Goal: Find contact information: Find contact information

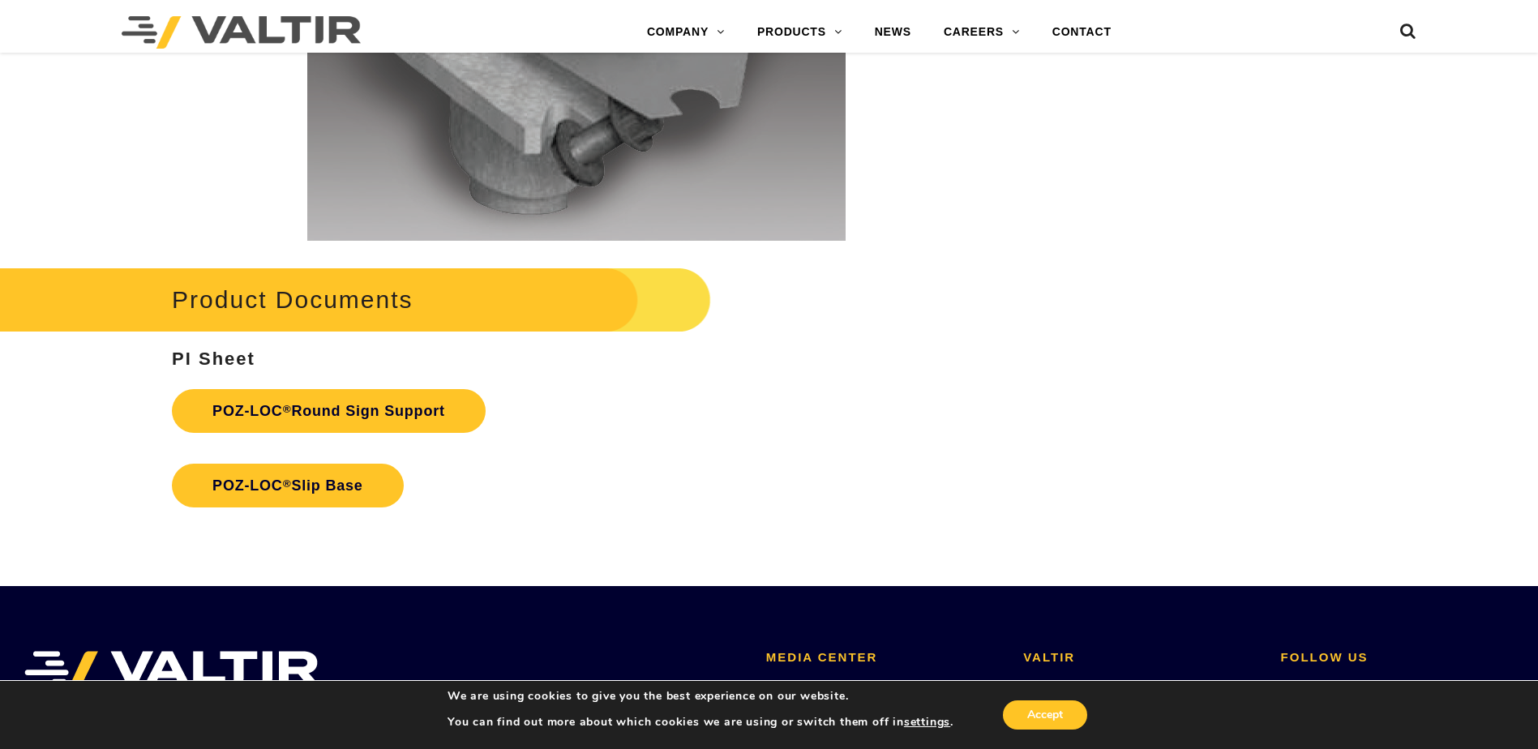
scroll to position [3487, 0]
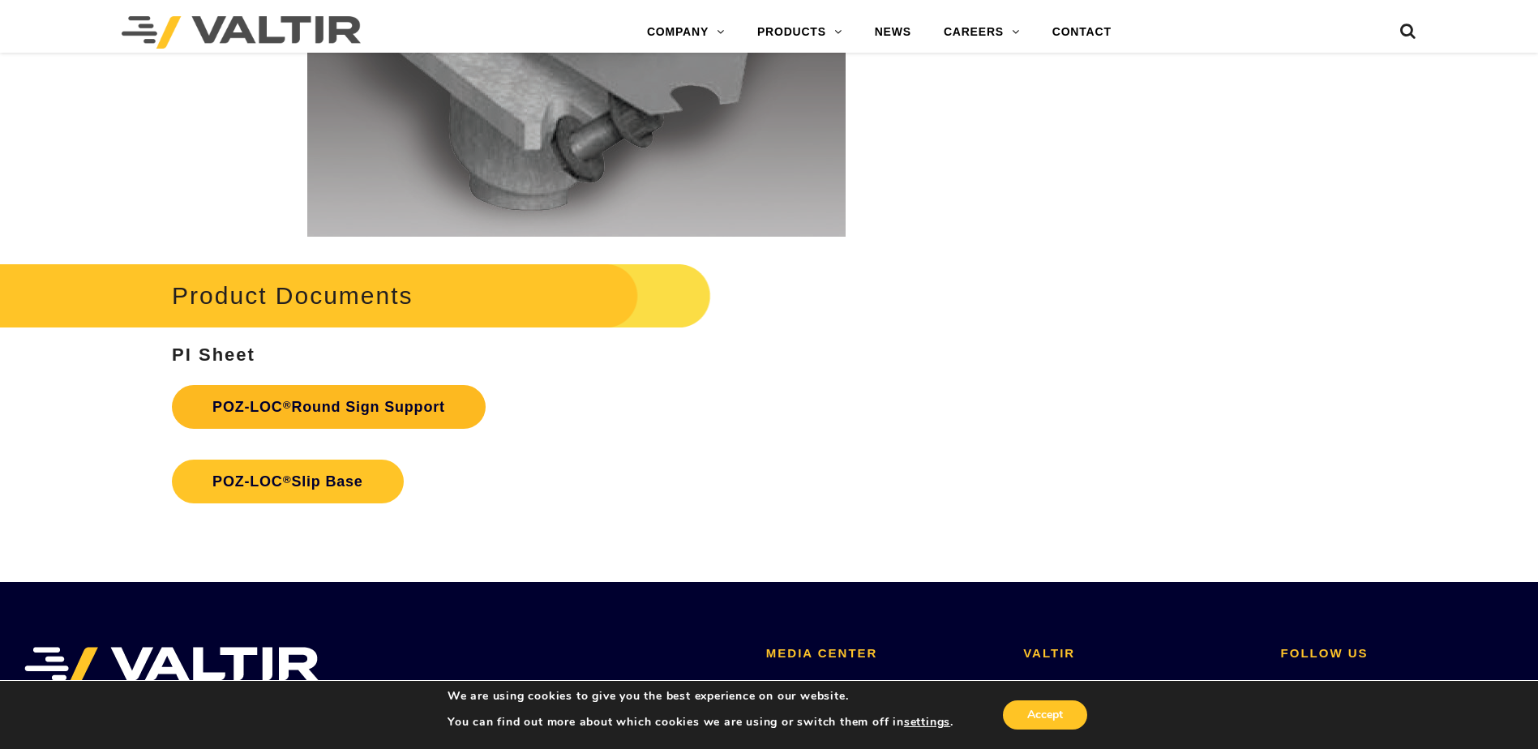
click at [298, 408] on link "POZ-LOC ® Round Sign Support" at bounding box center [329, 407] width 314 height 44
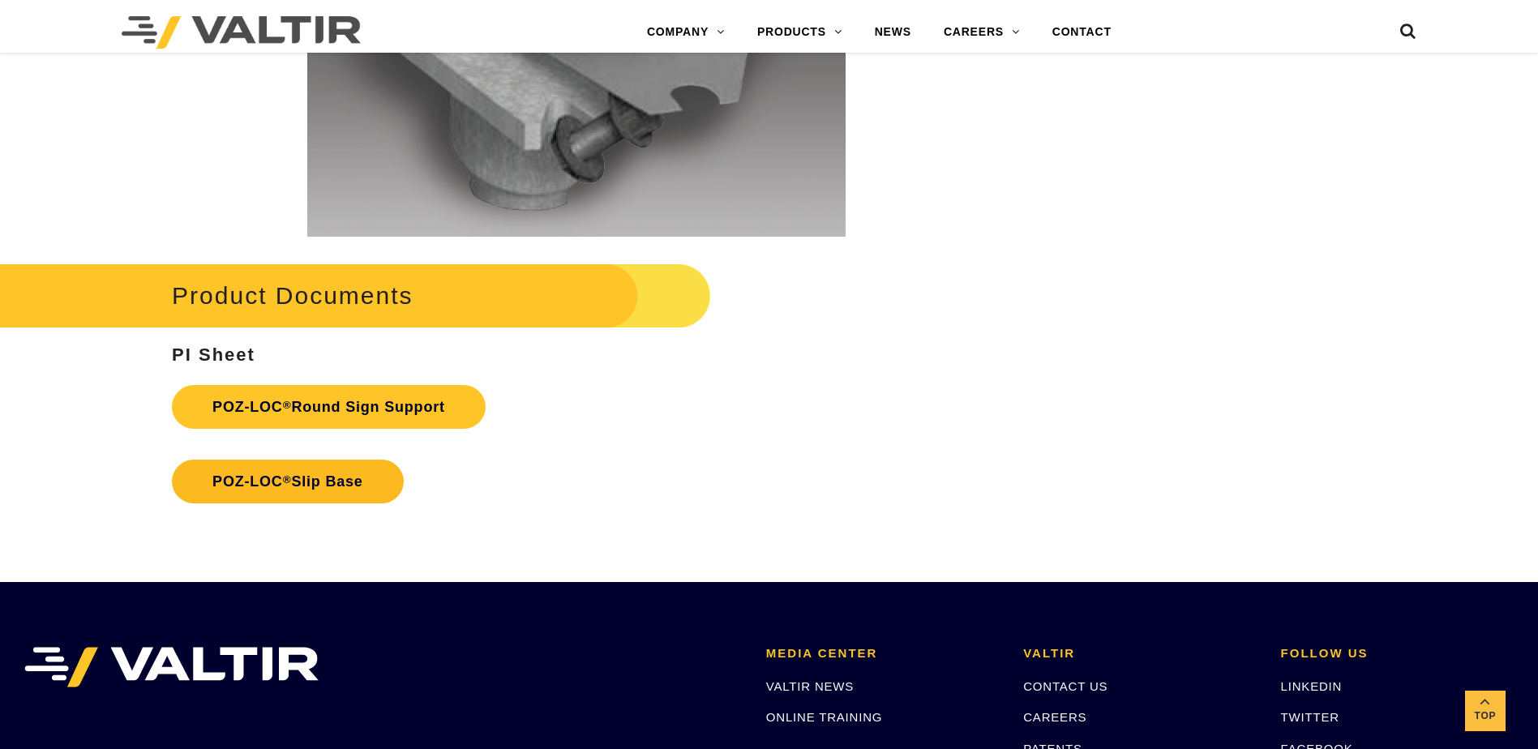
click at [320, 487] on link "POZ-LOC ® Slip Base" at bounding box center [288, 482] width 232 height 44
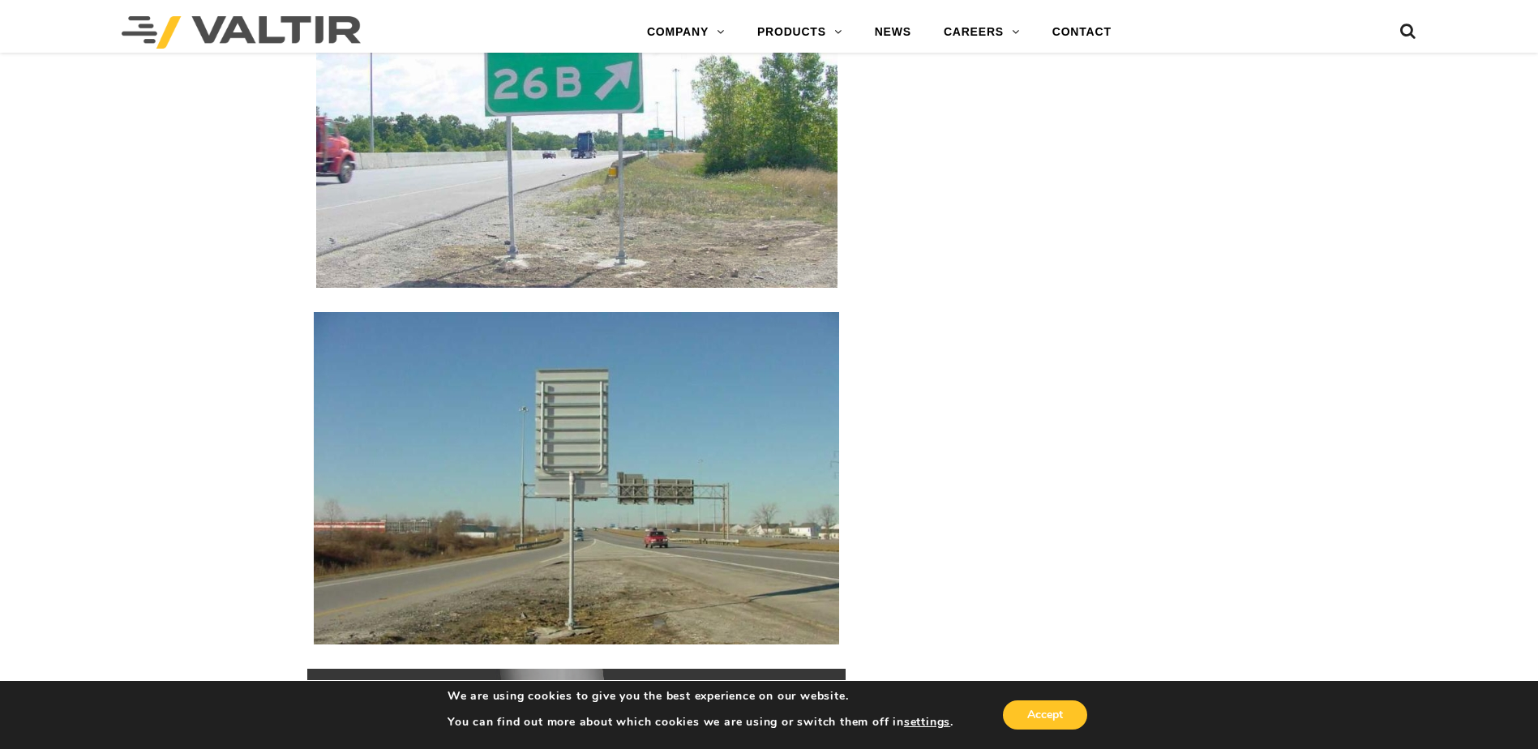
scroll to position [2352, 0]
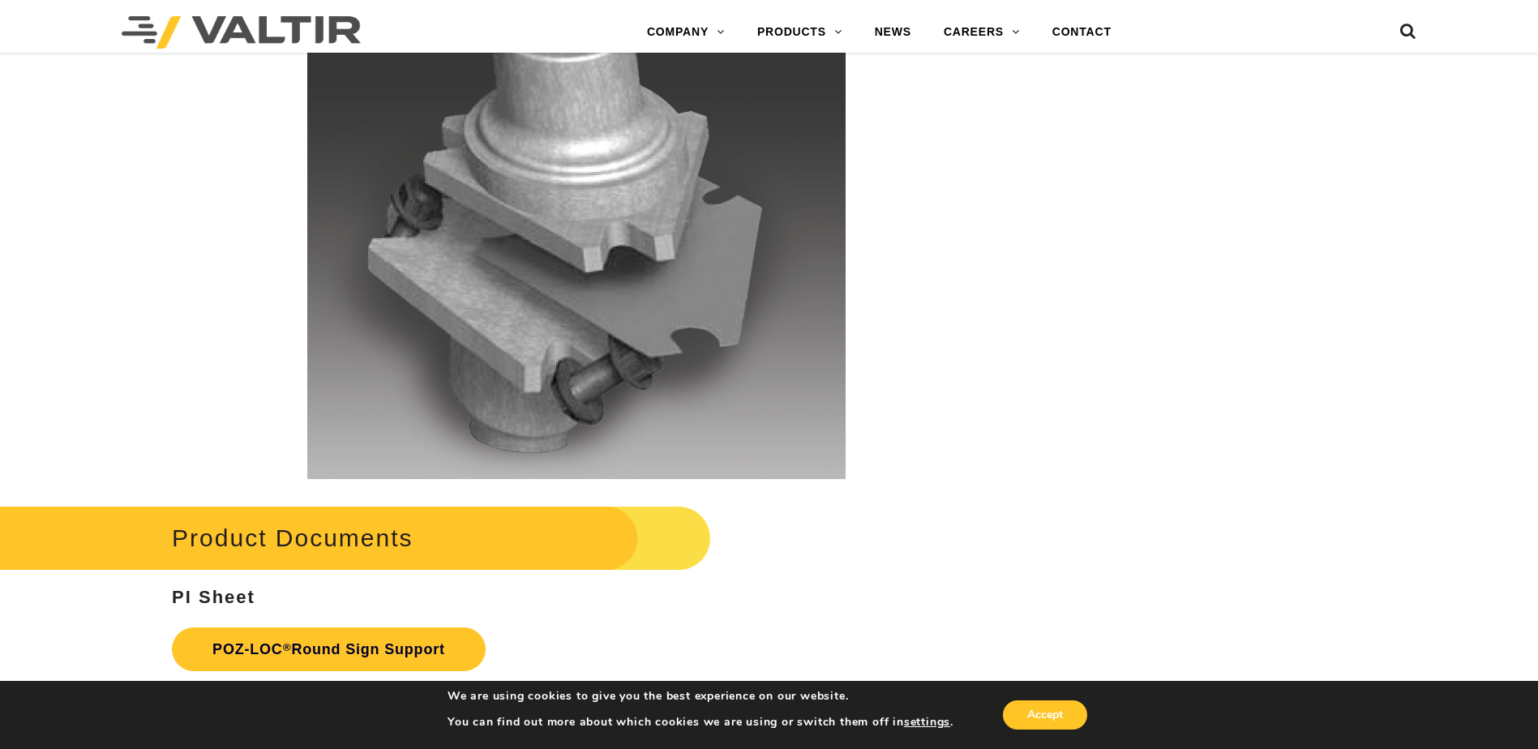
scroll to position [3568, 0]
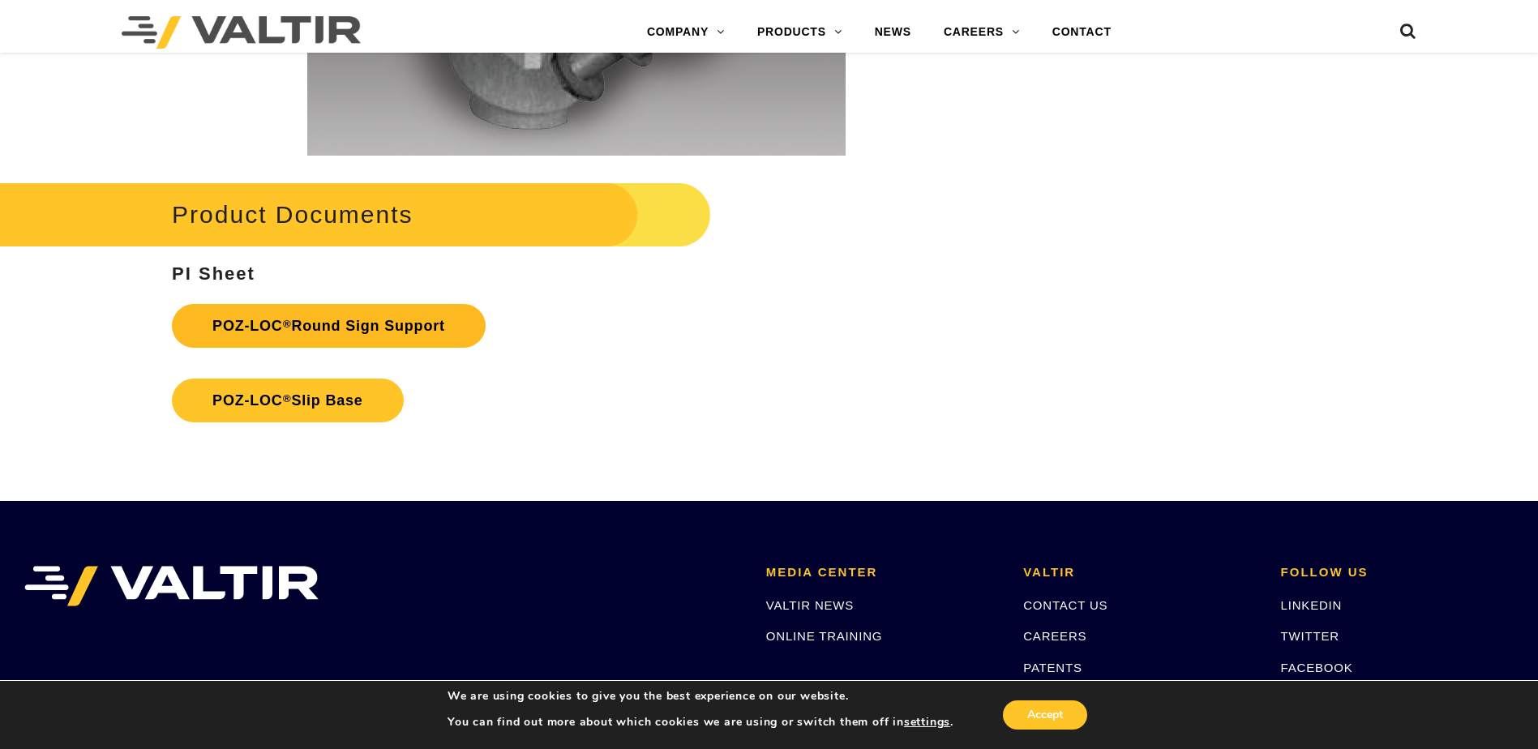
click at [338, 323] on link "POZ-LOC ® Round Sign Support" at bounding box center [329, 326] width 314 height 44
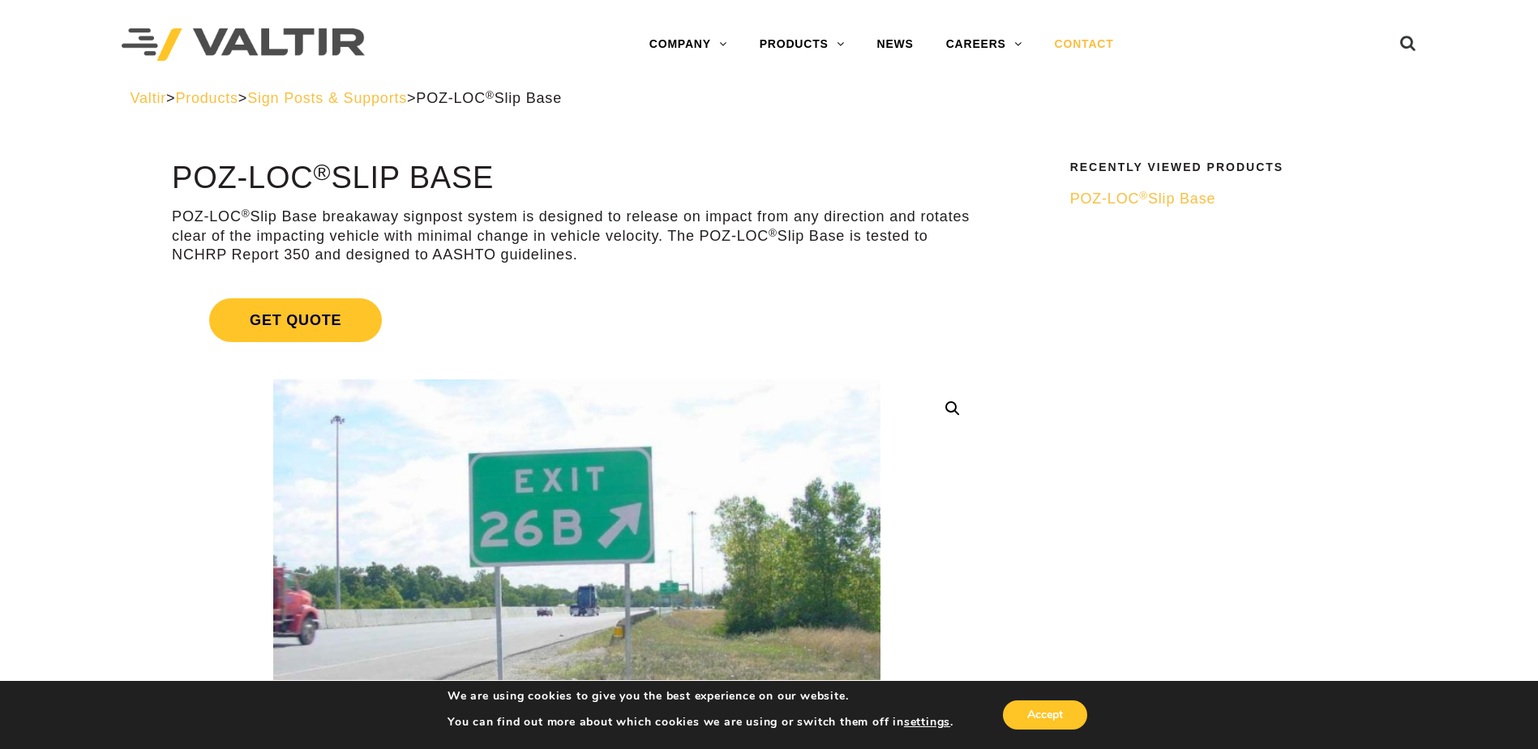
click at [1075, 49] on link "CONTACT" at bounding box center [1085, 44] width 92 height 32
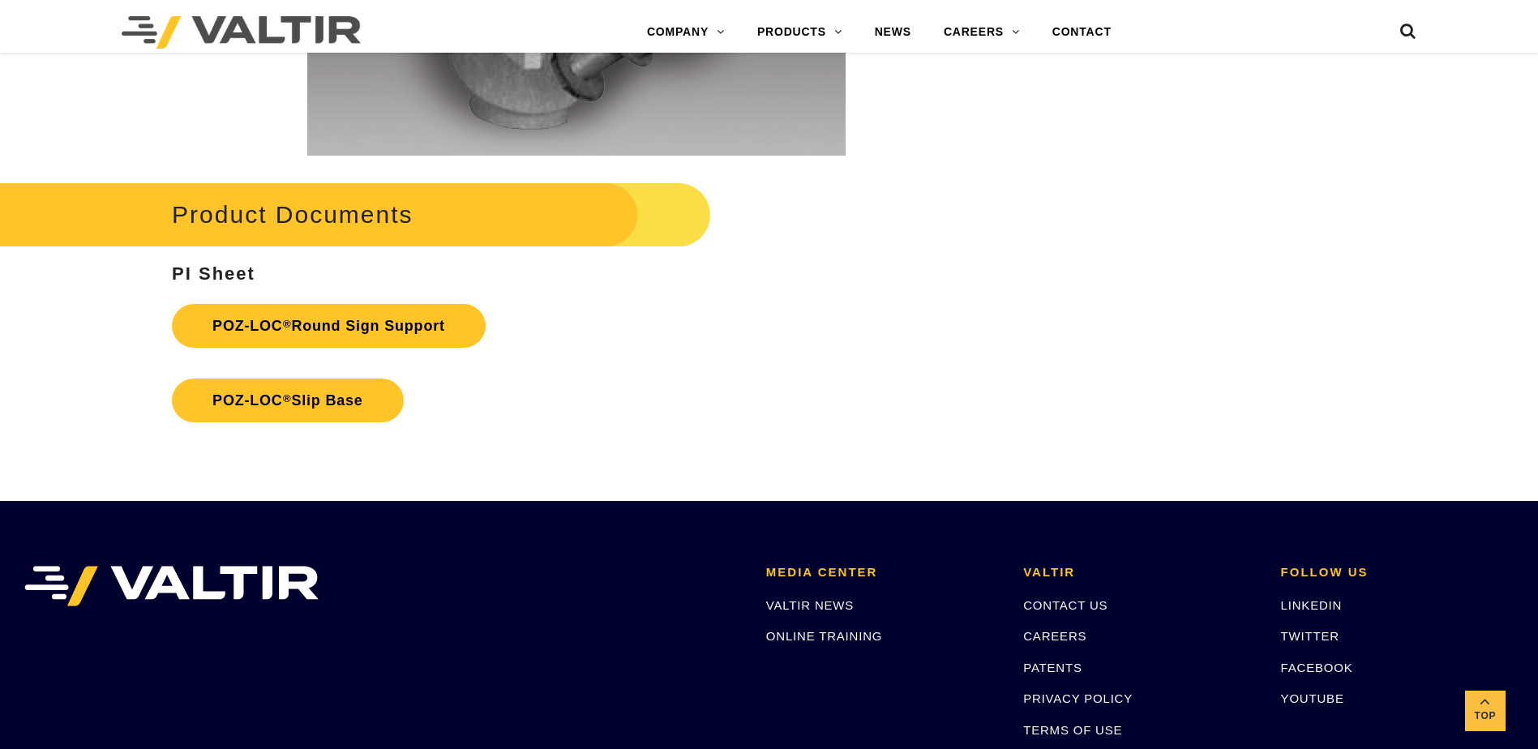
scroll to position [3568, 0]
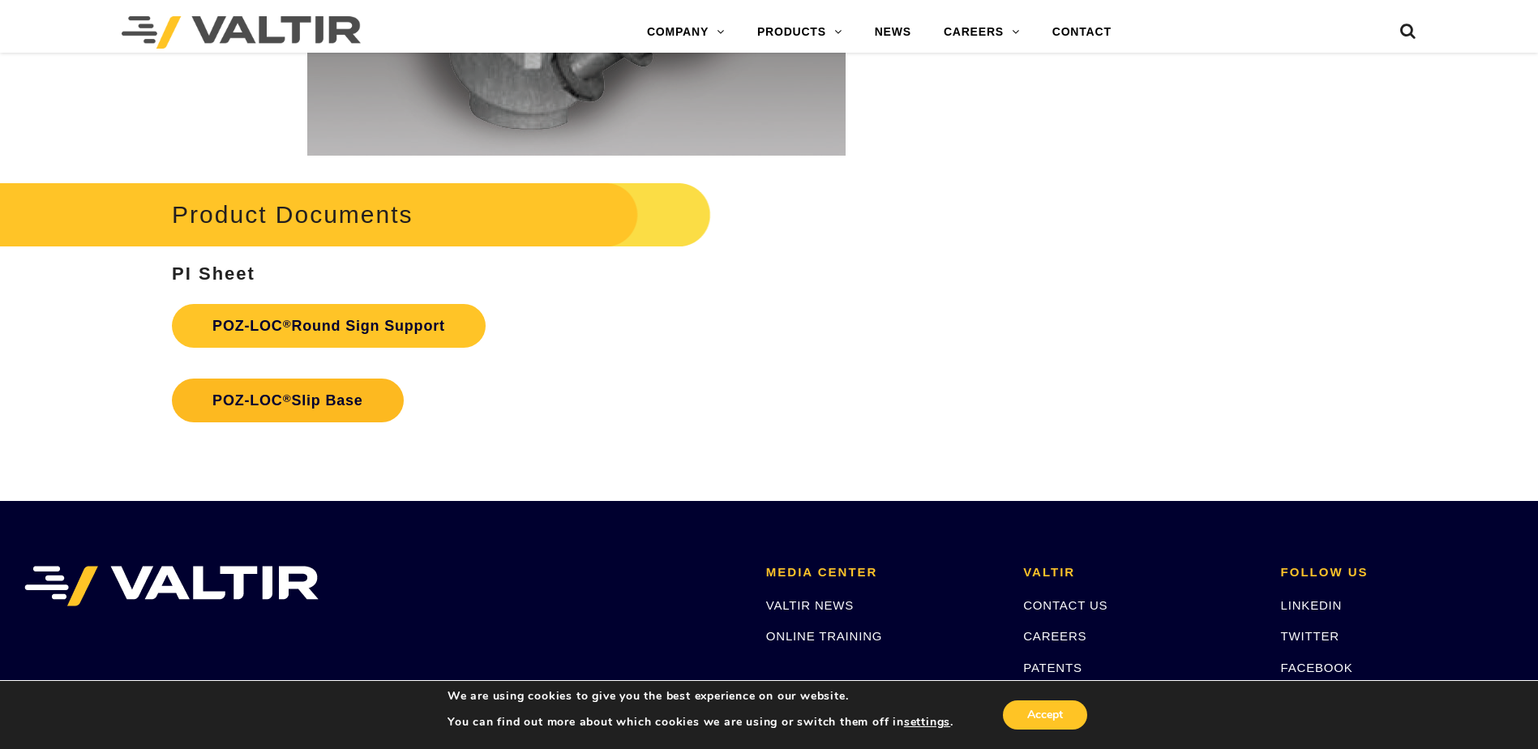
click at [345, 394] on link "POZ-LOC ® Slip Base" at bounding box center [288, 401] width 232 height 44
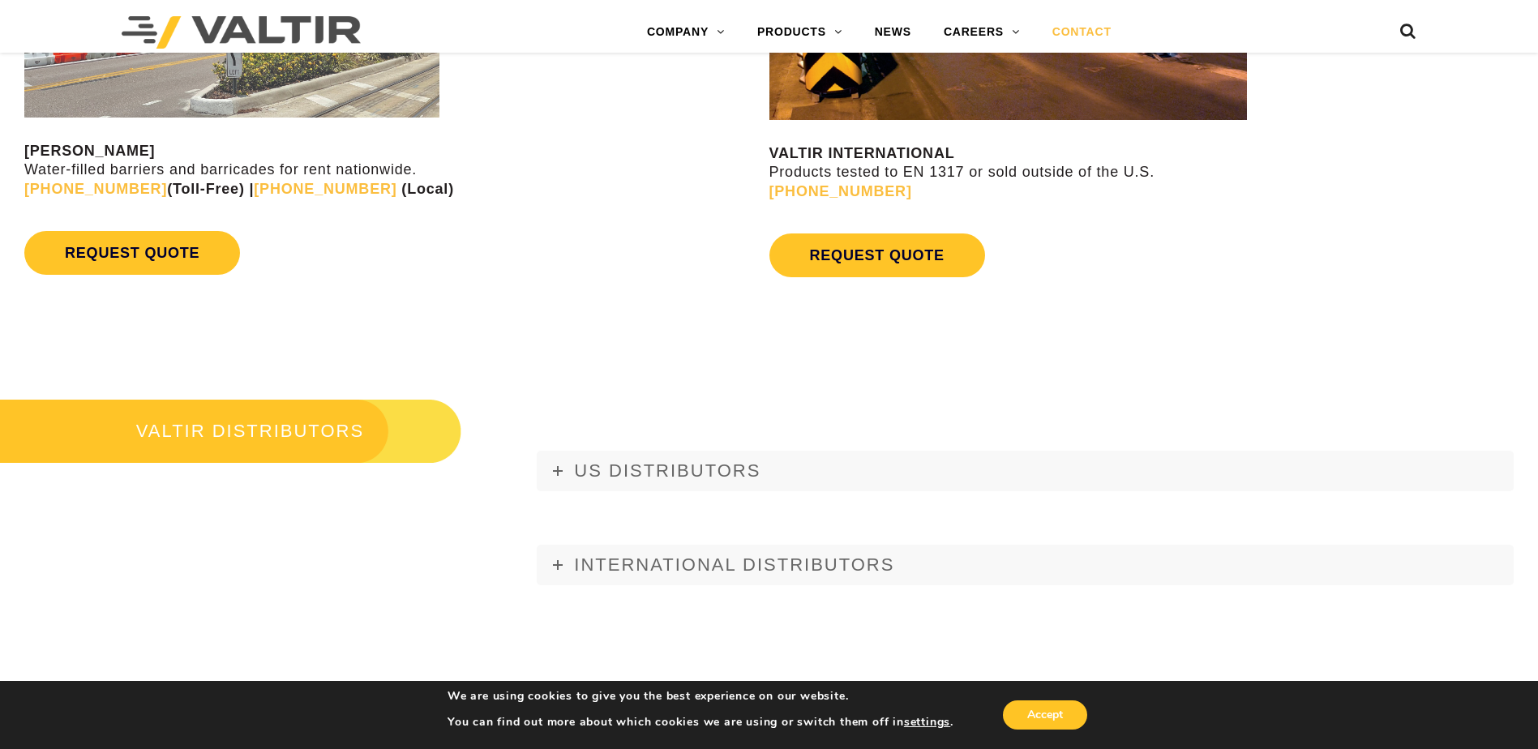
scroll to position [1865, 0]
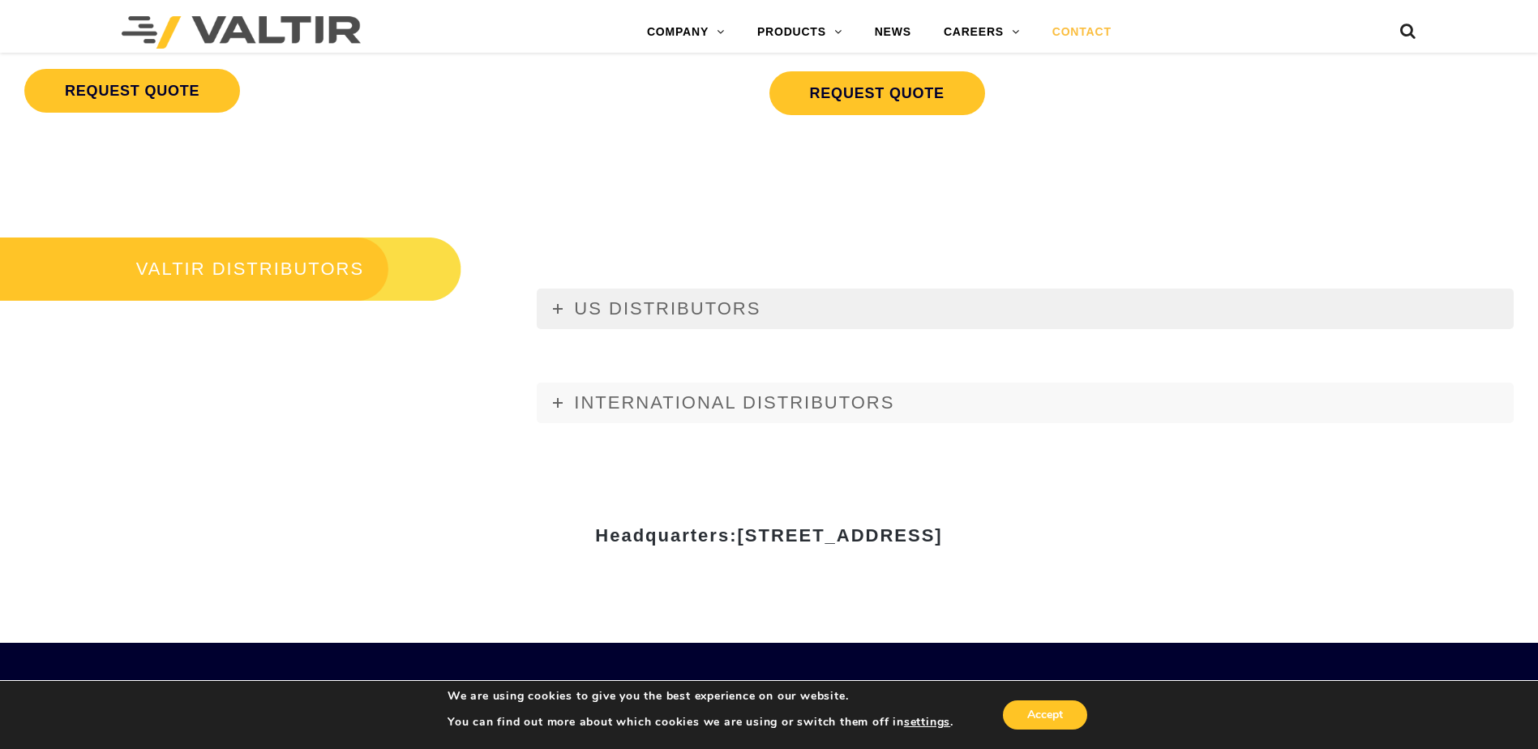
click at [708, 311] on span "US DISTRIBUTORS" at bounding box center [667, 308] width 187 height 20
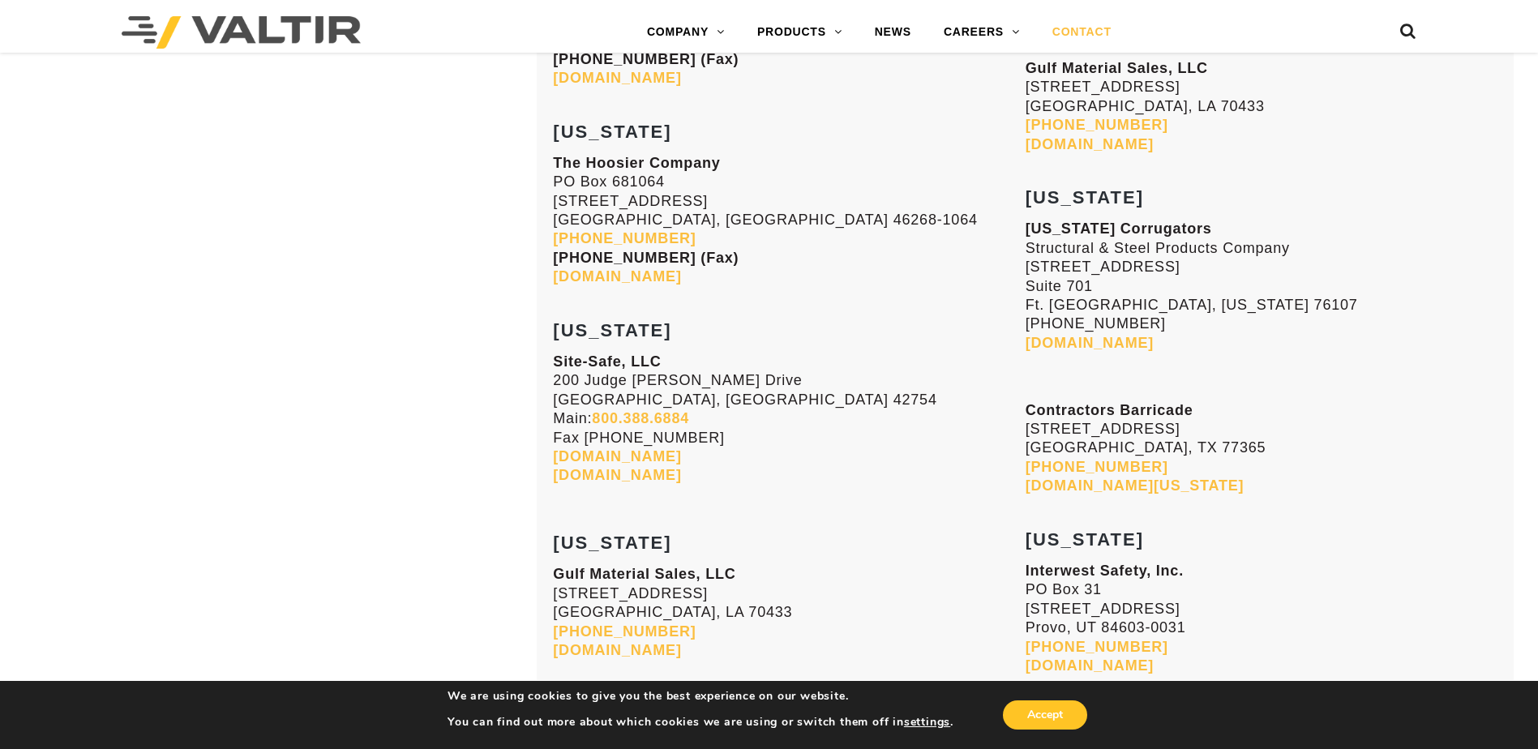
scroll to position [5190, 0]
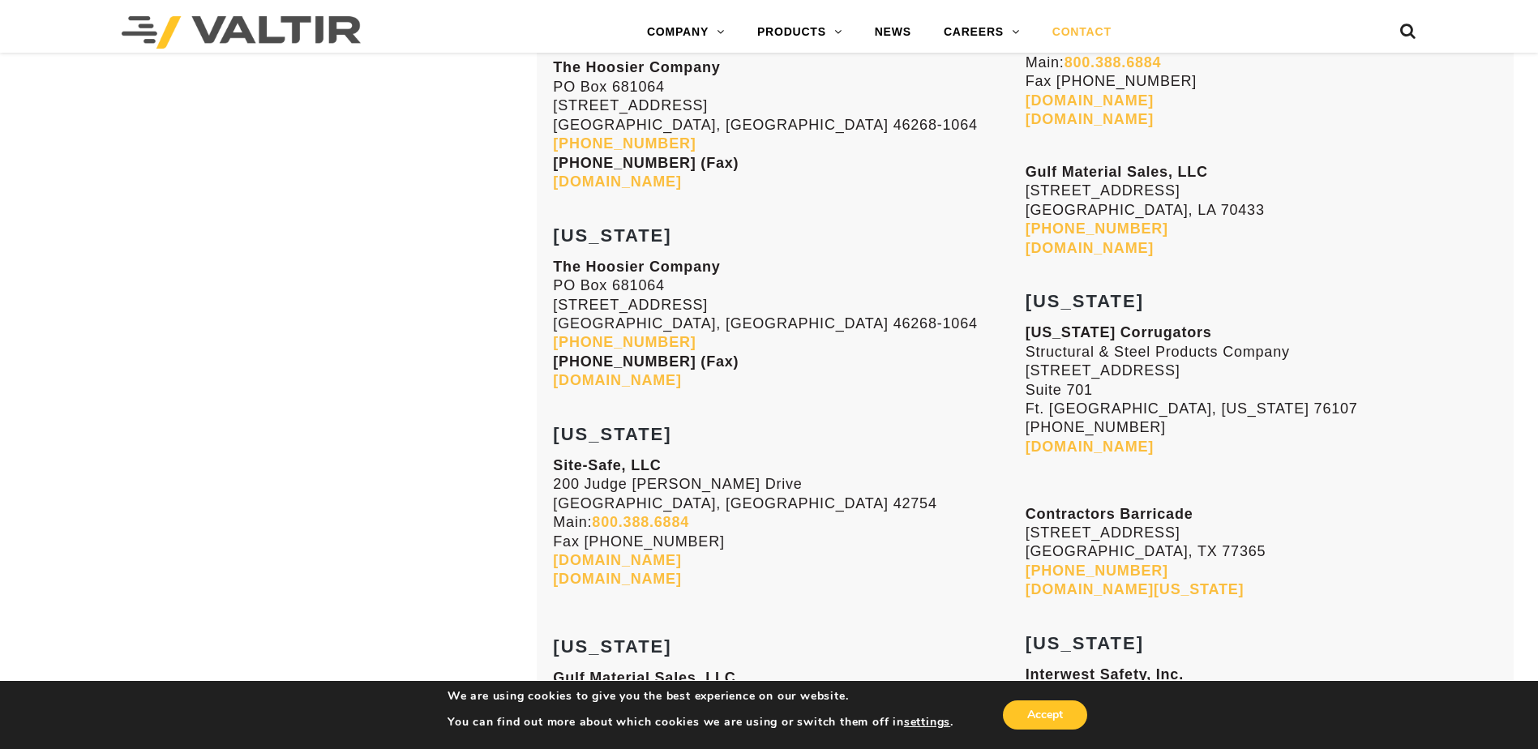
click at [1066, 444] on link "[DOMAIN_NAME]" at bounding box center [1090, 447] width 128 height 16
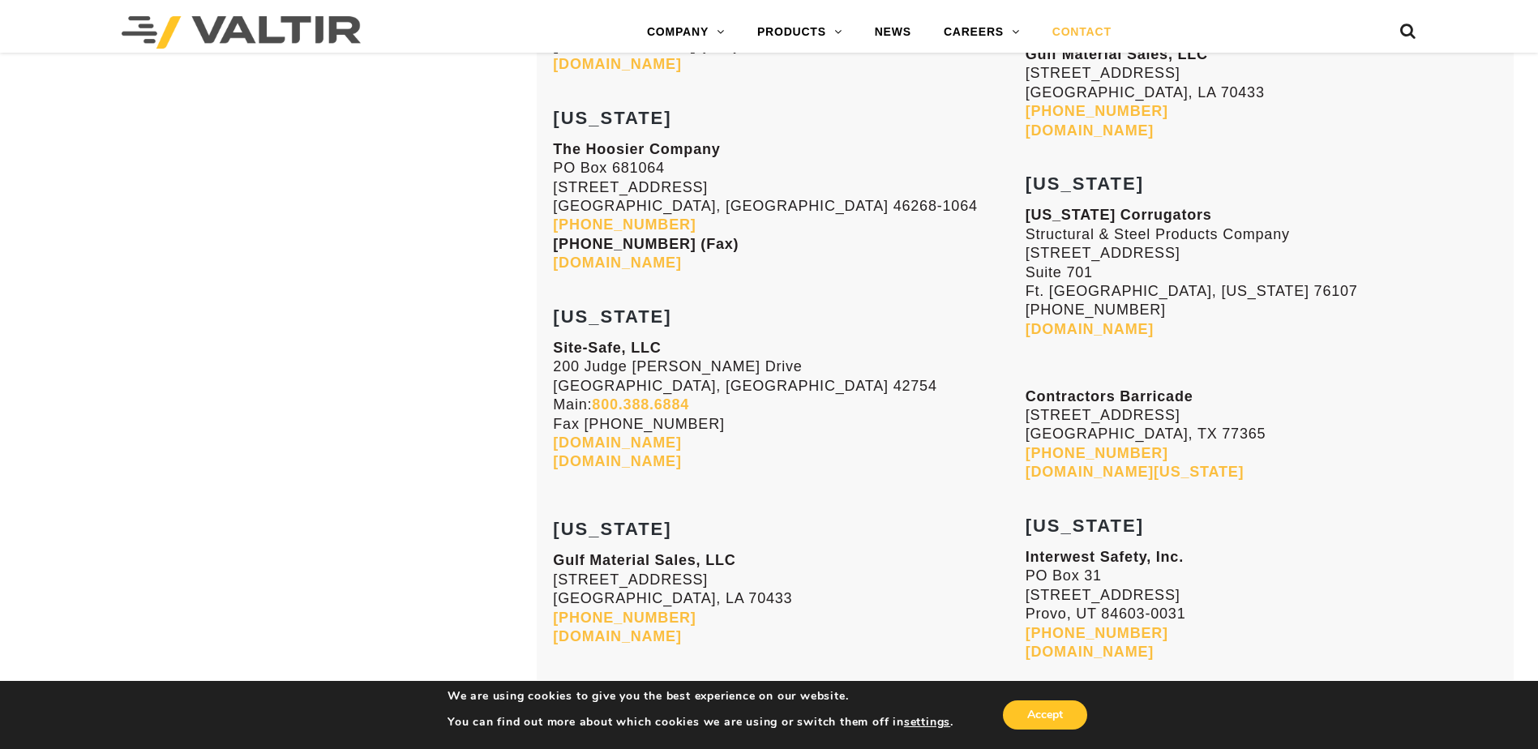
scroll to position [5357, 0]
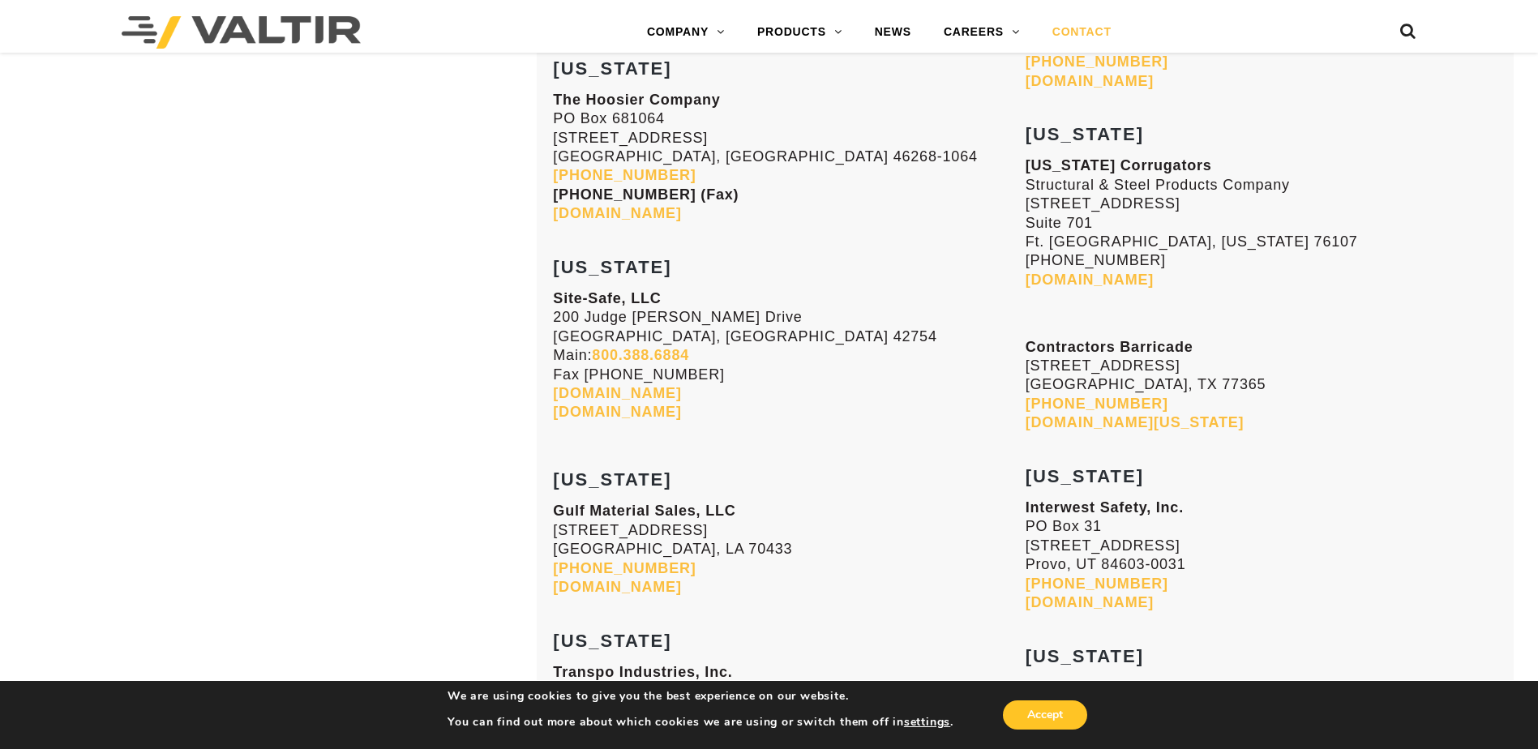
click at [1098, 423] on link "[DOMAIN_NAME][US_STATE]" at bounding box center [1135, 422] width 219 height 16
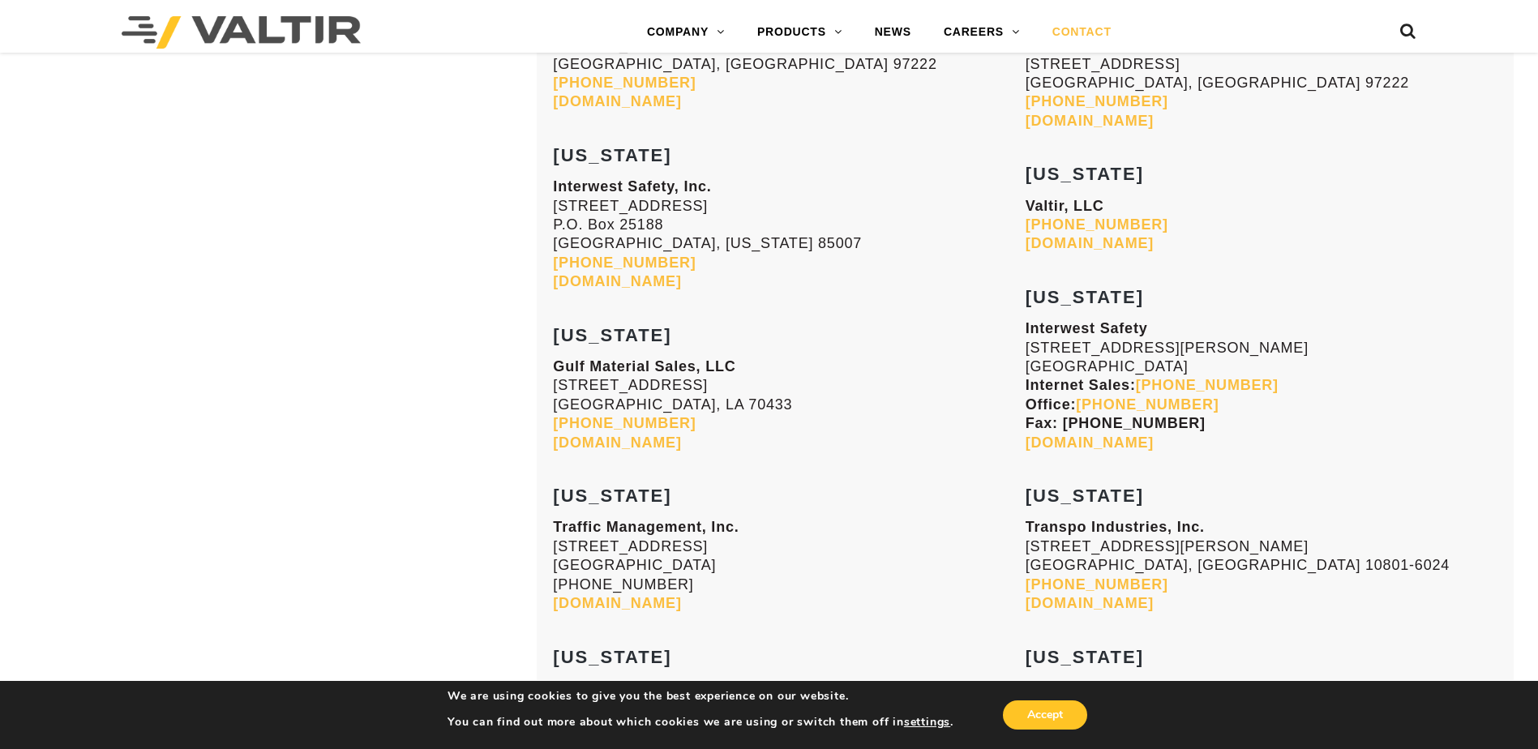
scroll to position [2519, 0]
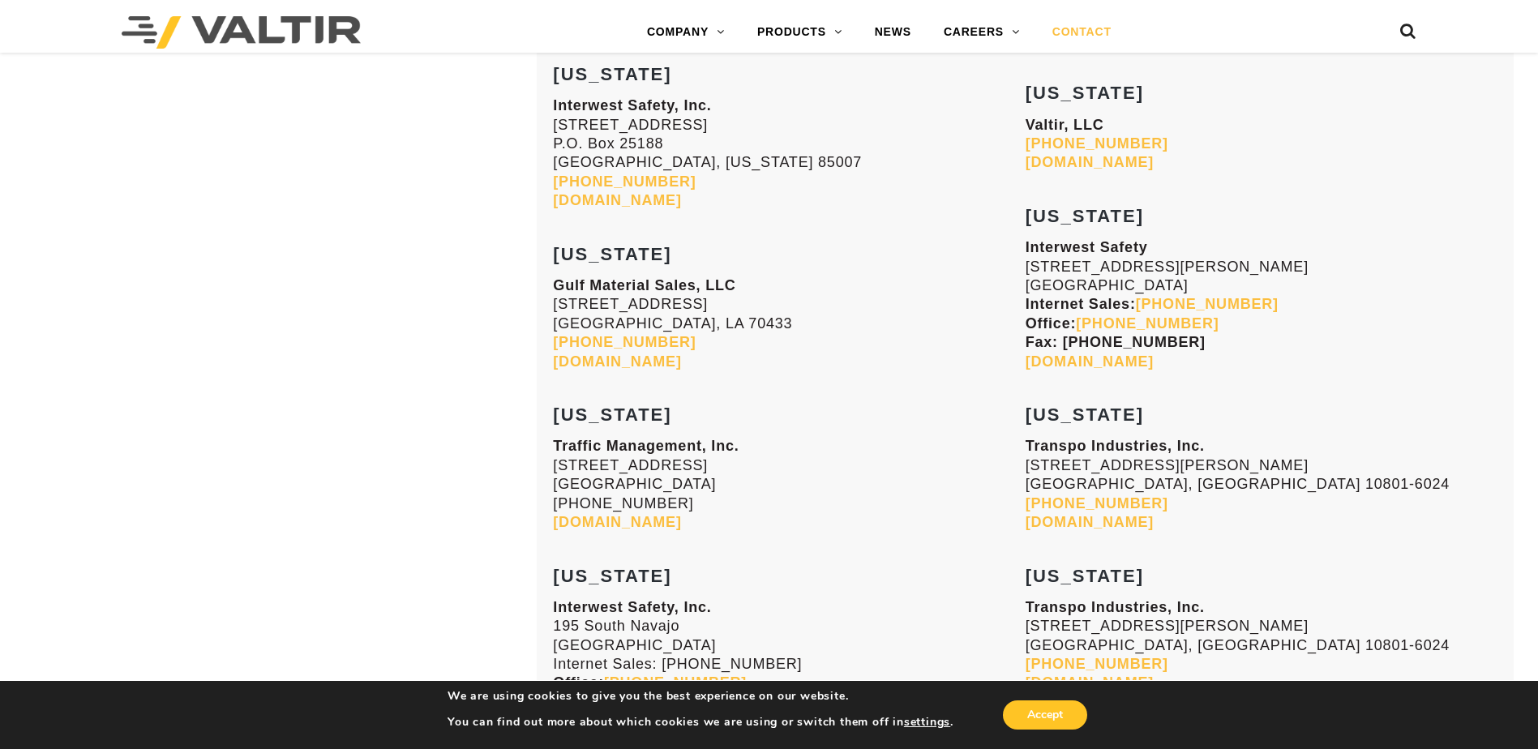
click at [614, 361] on link "[DOMAIN_NAME]" at bounding box center [617, 362] width 128 height 16
